Goal: Transaction & Acquisition: Purchase product/service

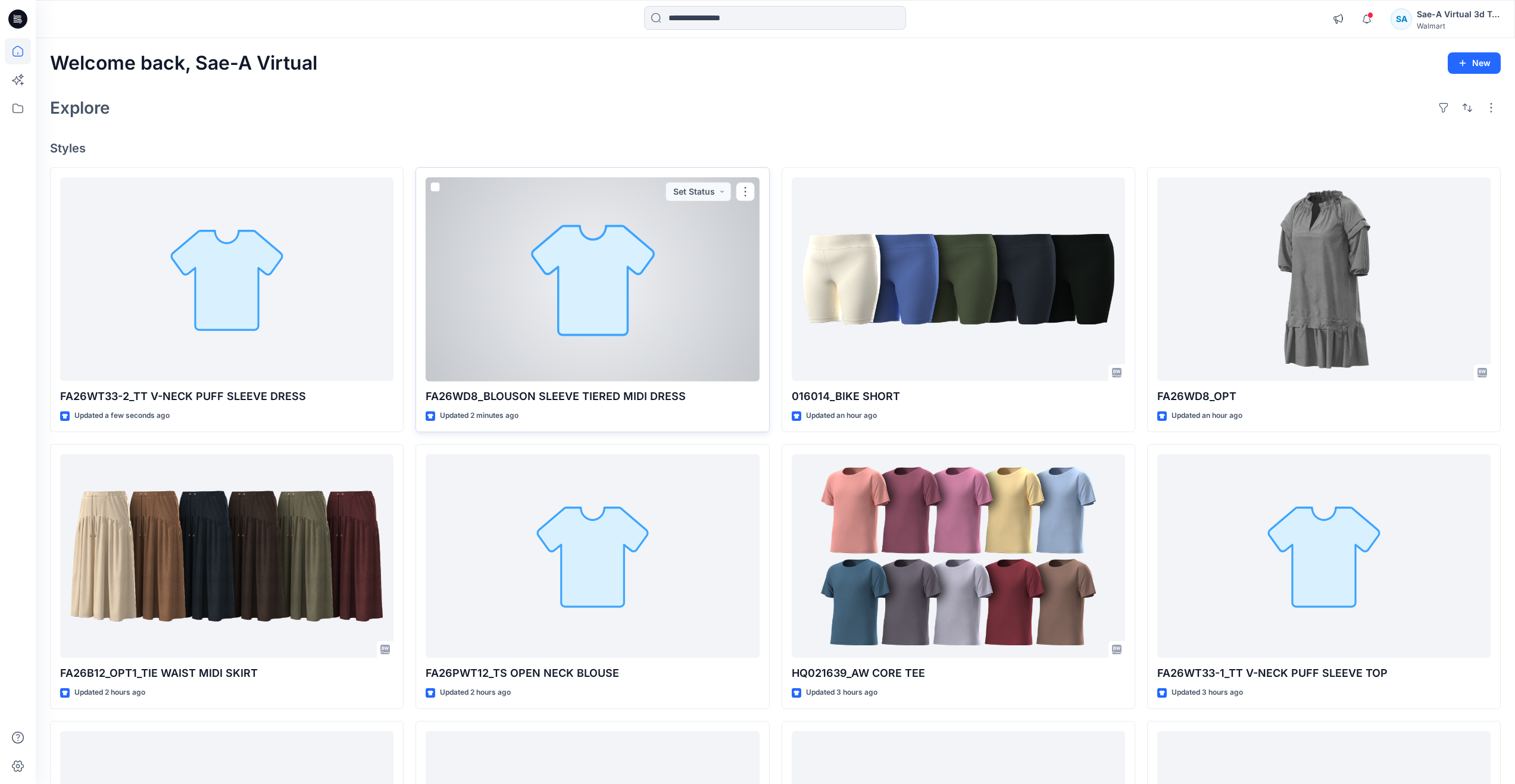
click at [561, 327] on div at bounding box center [592, 279] width 333 height 204
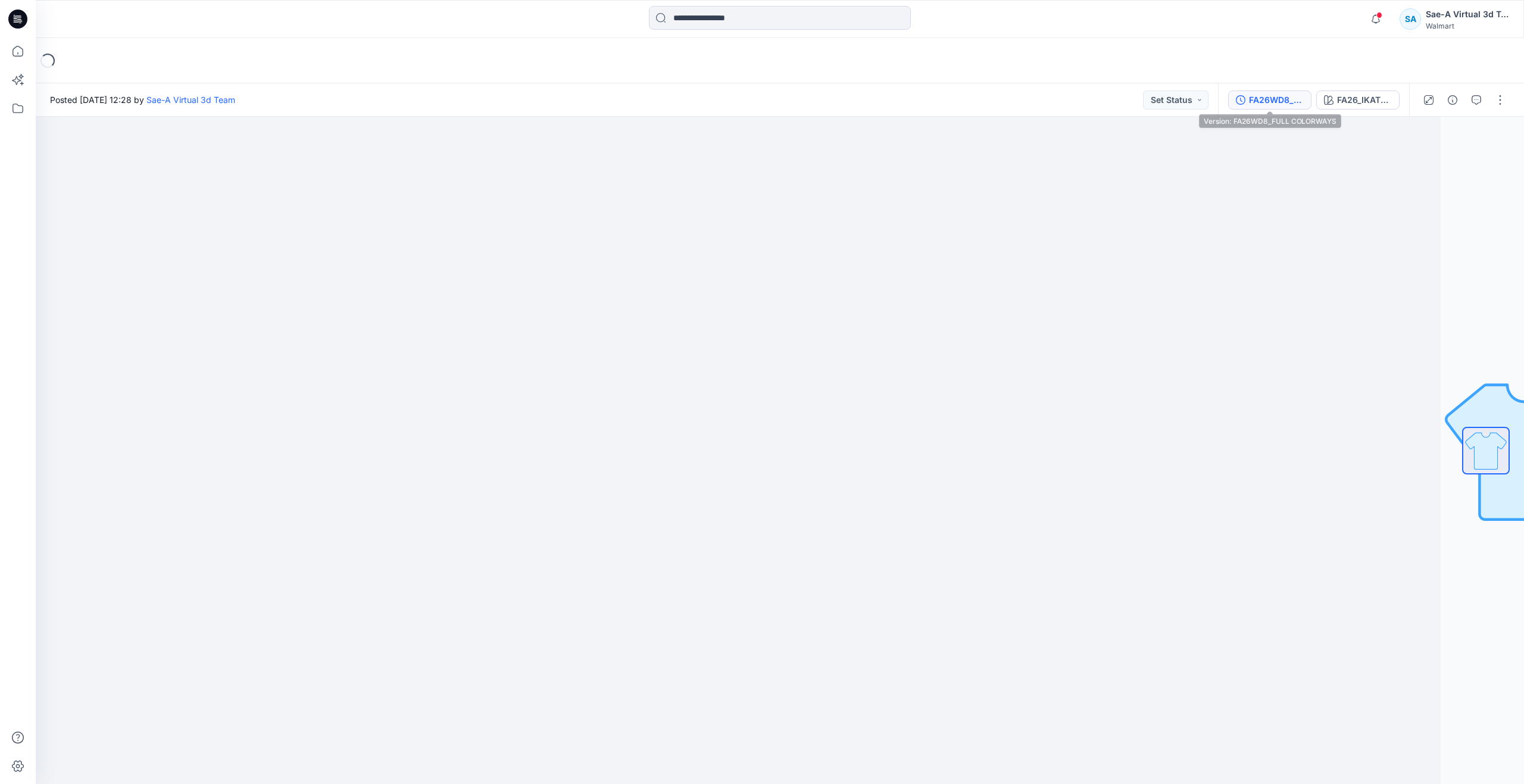
click at [1281, 105] on div "FA26WD8_FULL COLORWAYS" at bounding box center [1276, 100] width 55 height 13
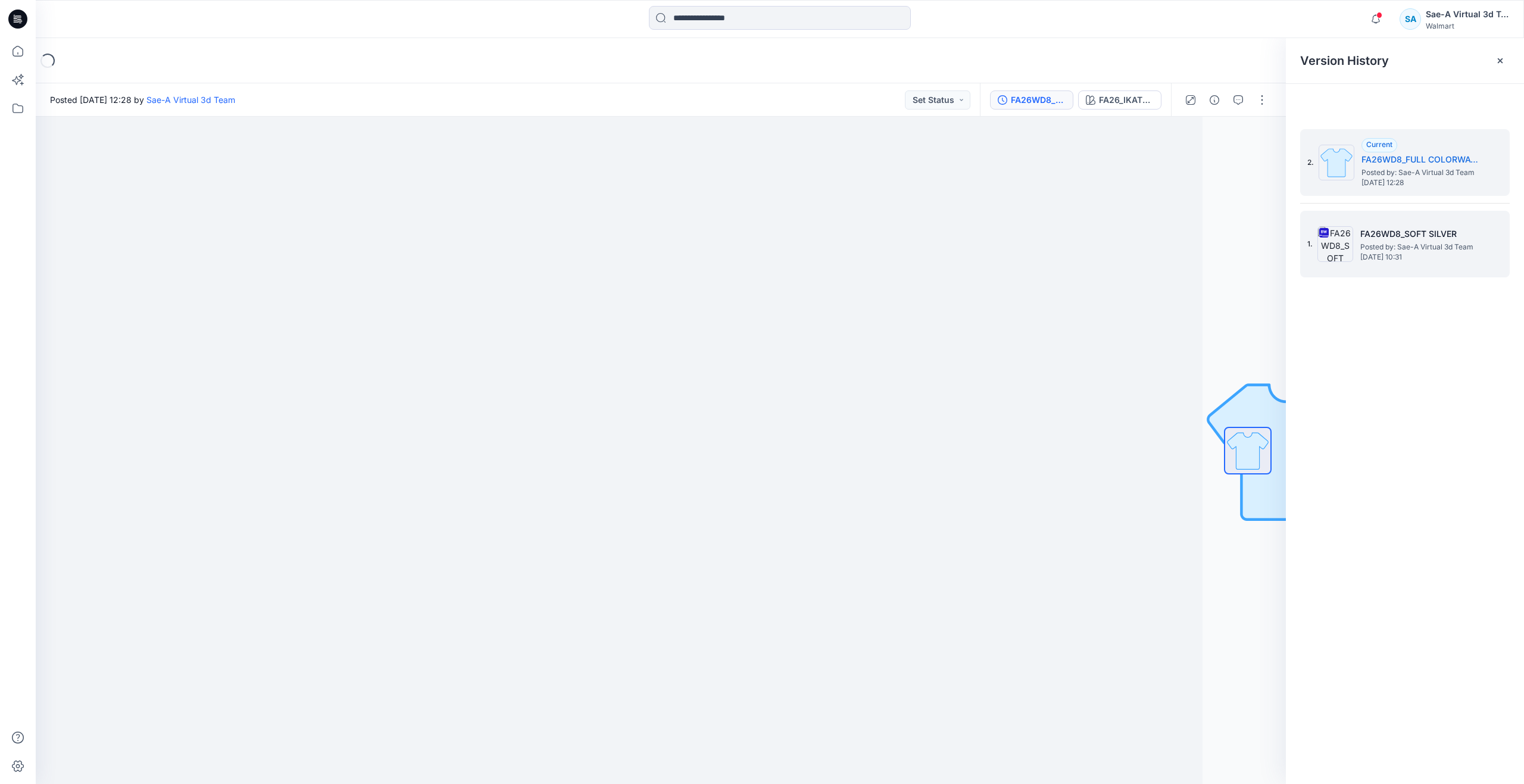
click at [1336, 234] on img at bounding box center [1335, 244] width 36 height 36
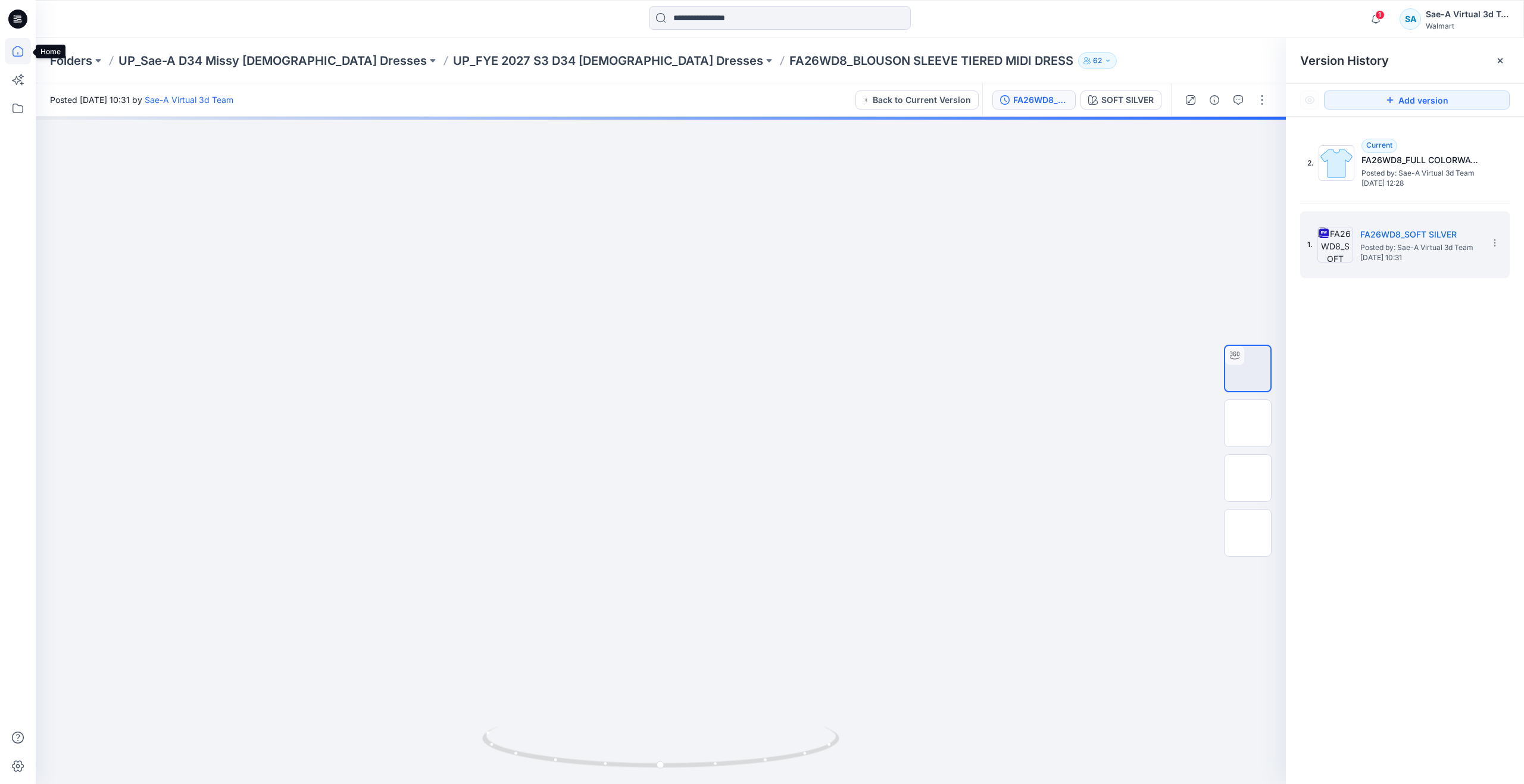
click at [23, 58] on icon at bounding box center [18, 51] width 26 height 26
